Goal: Share content

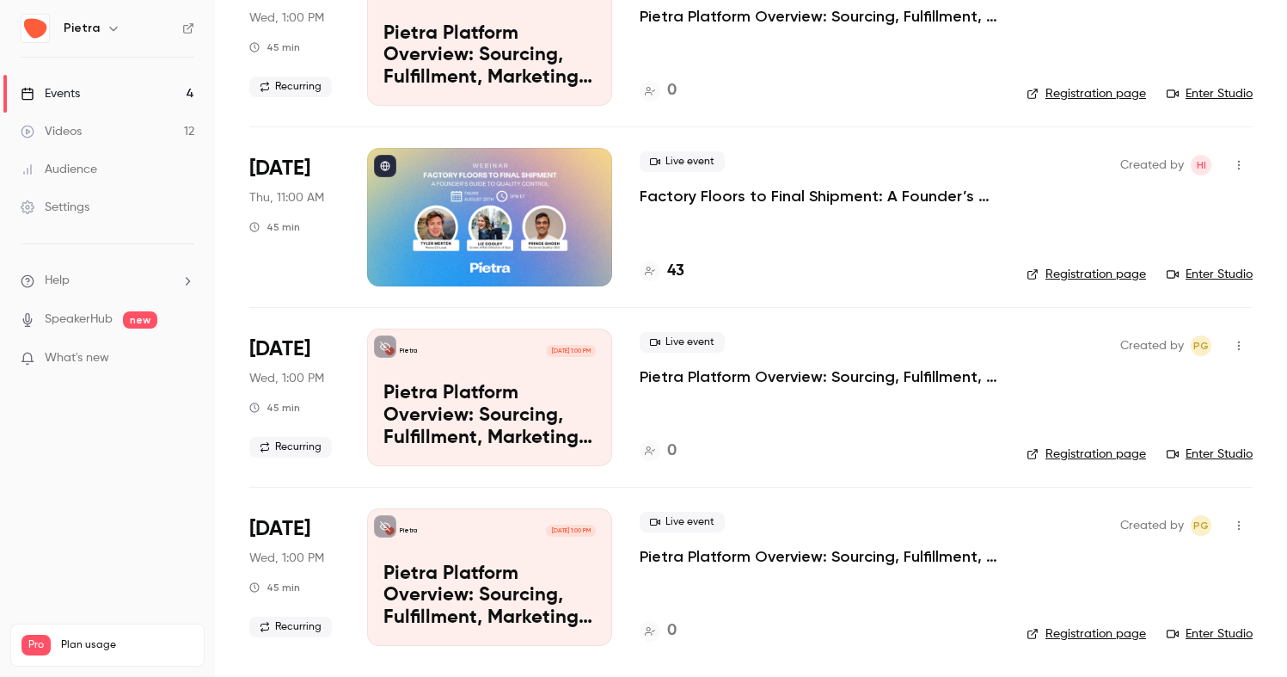
click at [671, 192] on p "Factory Floors to Final Shipment: A Founder’s Guide to Quality Control" at bounding box center [819, 196] width 359 height 21
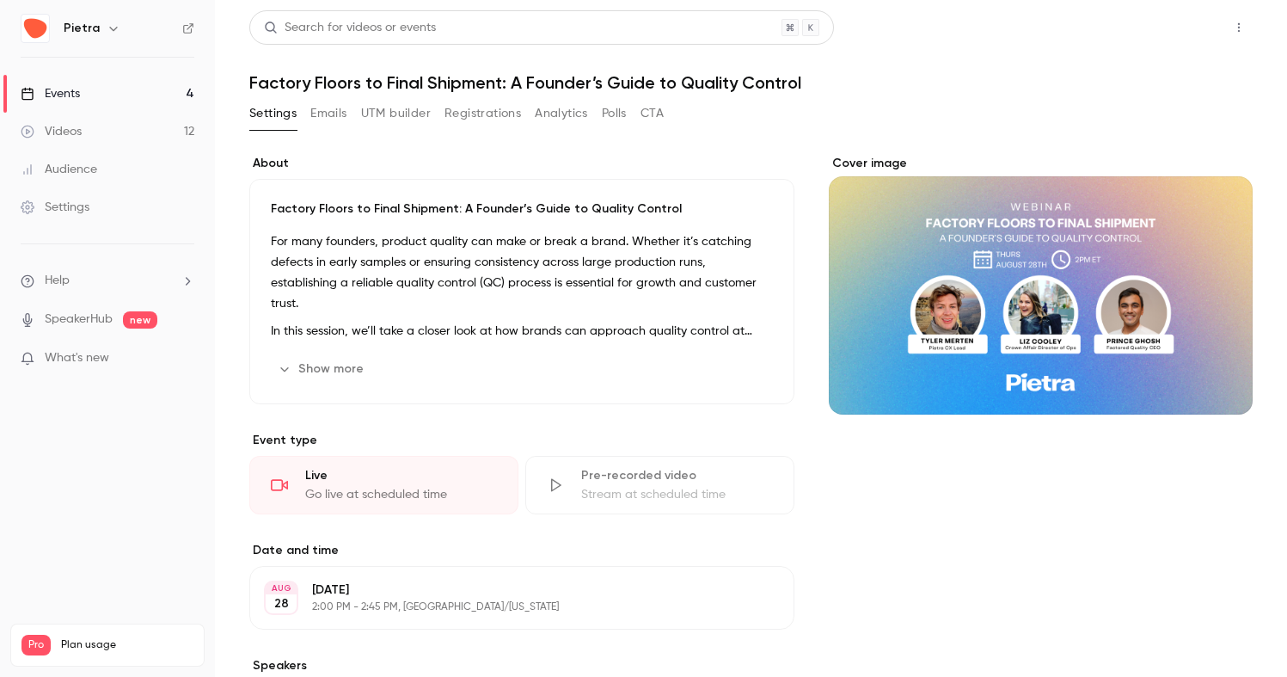
click at [1172, 28] on button "Share" at bounding box center [1177, 27] width 68 height 34
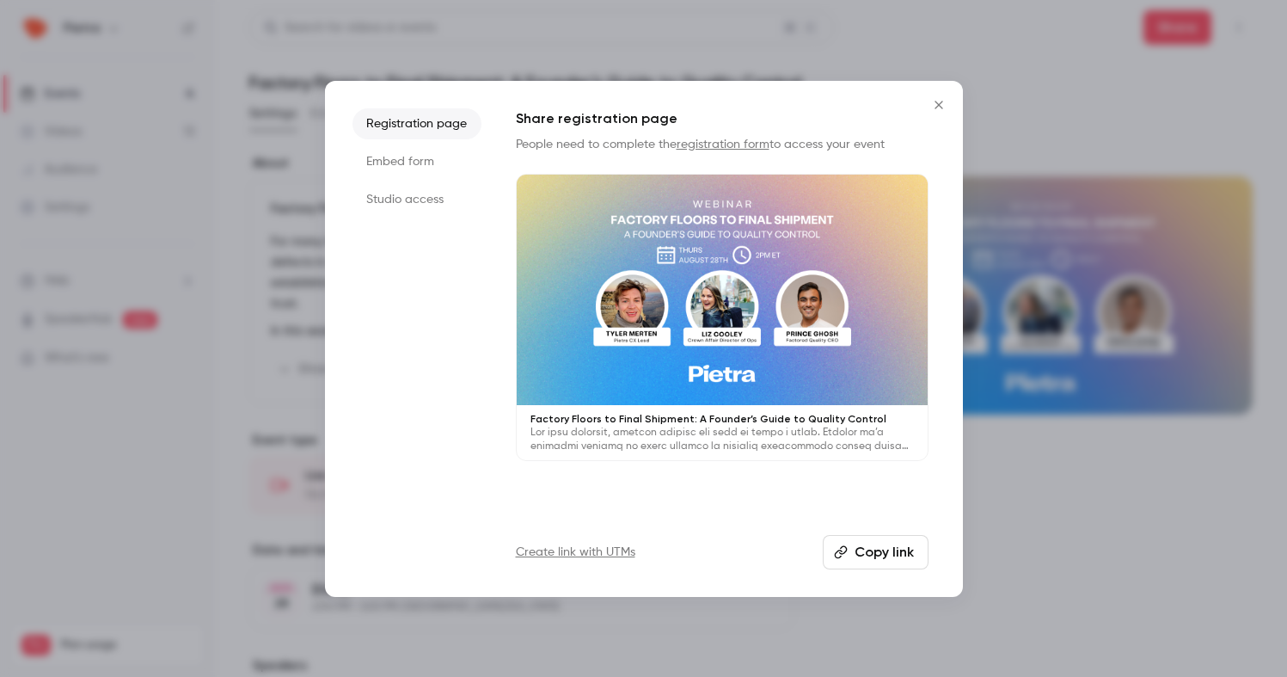
click at [416, 190] on li "Studio access" at bounding box center [416, 199] width 129 height 31
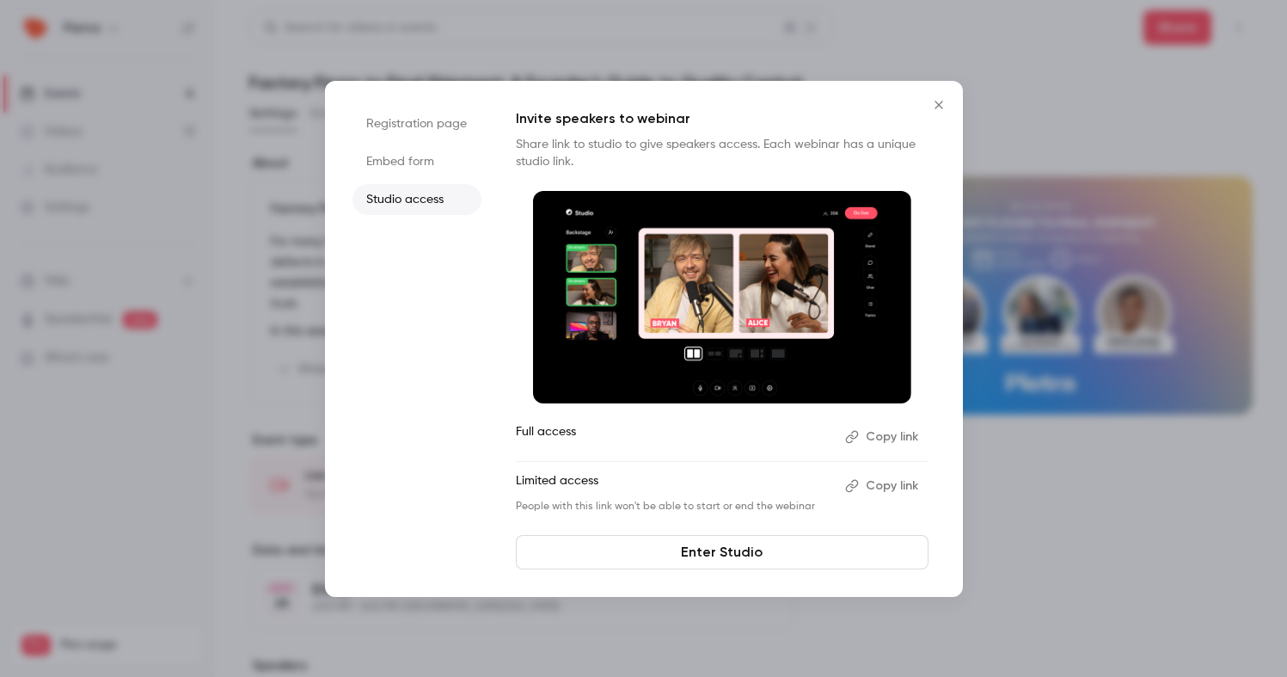
click at [885, 480] on button "Copy link" at bounding box center [883, 486] width 90 height 28
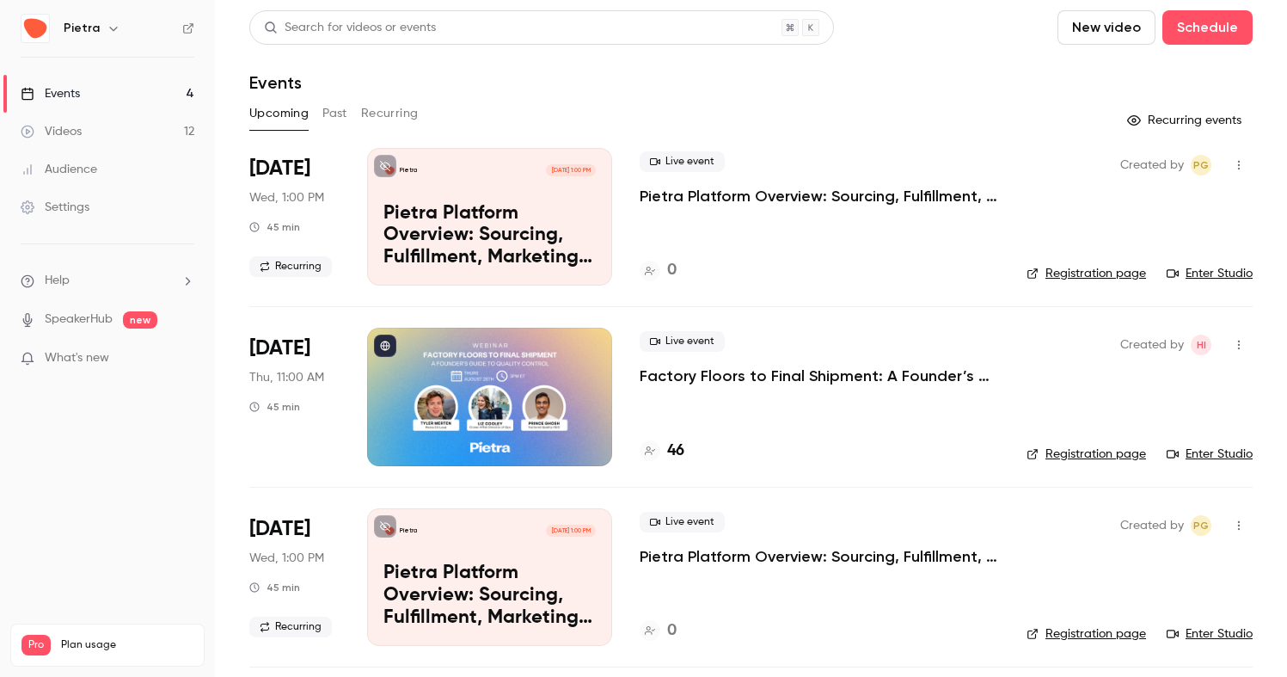
click at [757, 370] on p "Factory Floors to Final Shipment: A Founder’s Guide to Quality Control" at bounding box center [819, 375] width 359 height 21
